Goal: Information Seeking & Learning: Find contact information

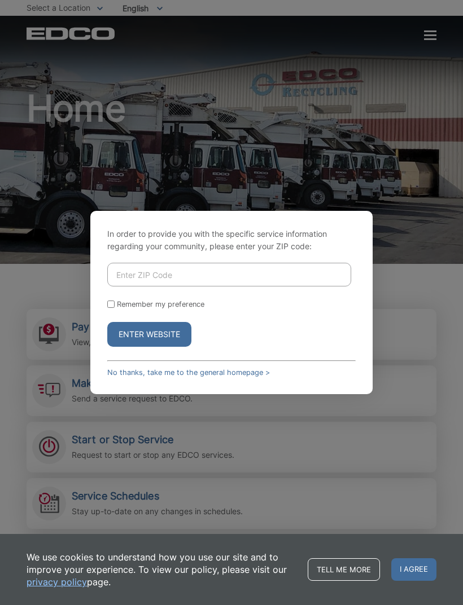
click at [147, 287] on input "Enter ZIP Code" at bounding box center [229, 275] width 244 height 24
type input "92078"
click at [141, 347] on button "Enter Website" at bounding box center [149, 334] width 84 height 25
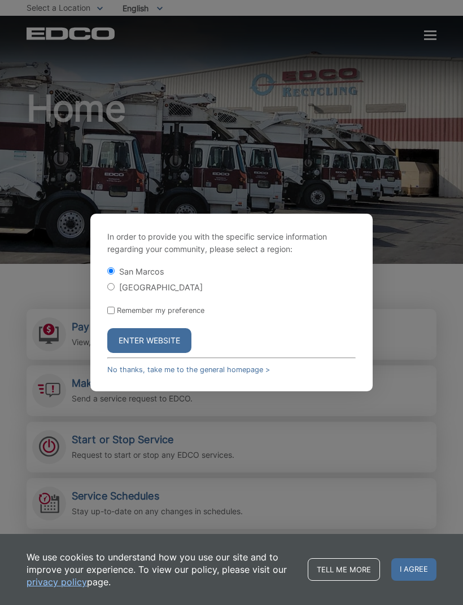
click at [160, 353] on button "Enter Website" at bounding box center [149, 340] width 84 height 25
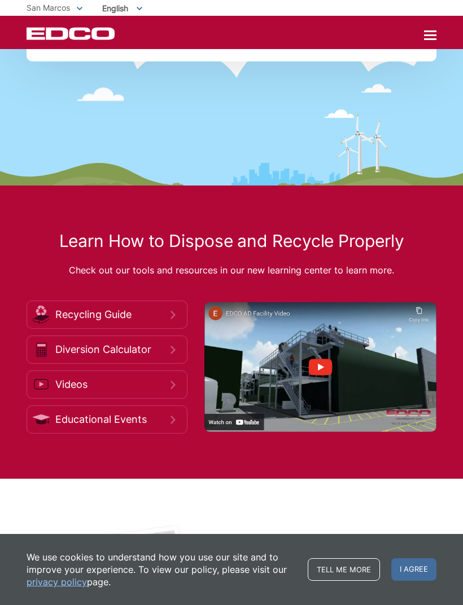
scroll to position [1626, 0]
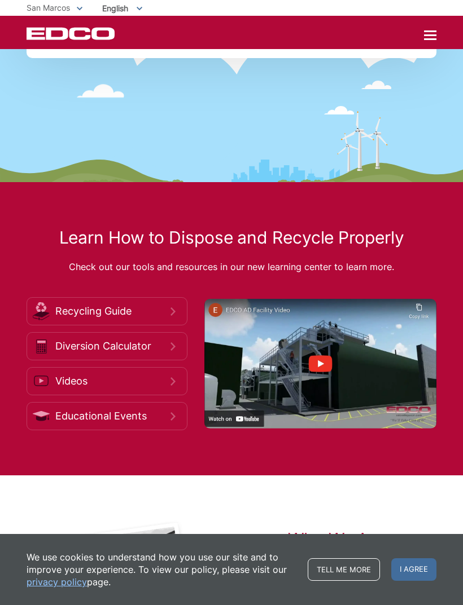
click at [397, 581] on span "I agree" at bounding box center [413, 569] width 45 height 23
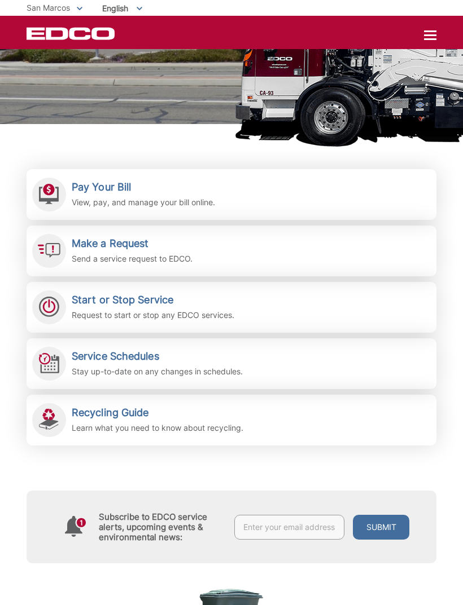
scroll to position [0, 0]
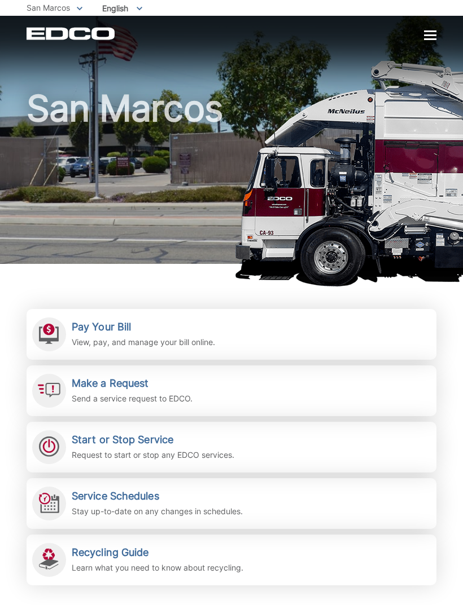
click at [434, 33] on div at bounding box center [430, 36] width 12 height 10
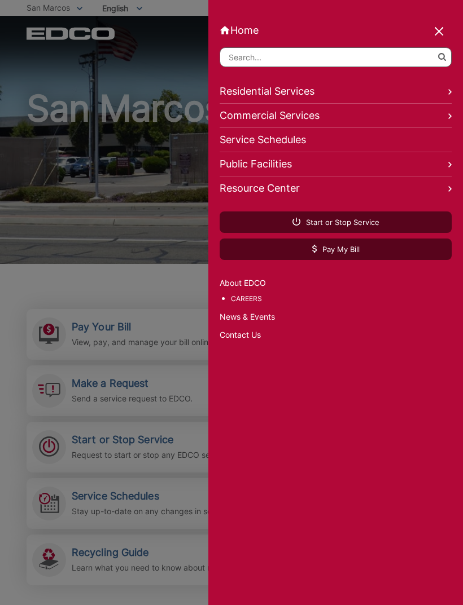
click at [248, 333] on link "Contact Us" at bounding box center [335, 335] width 232 height 12
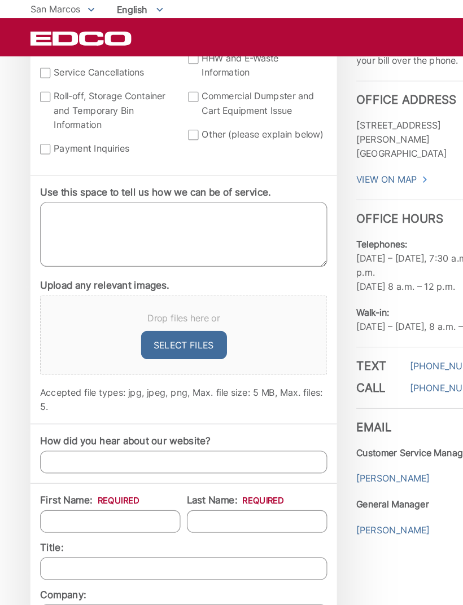
scroll to position [571, 0]
